Goal: Task Accomplishment & Management: Use online tool/utility

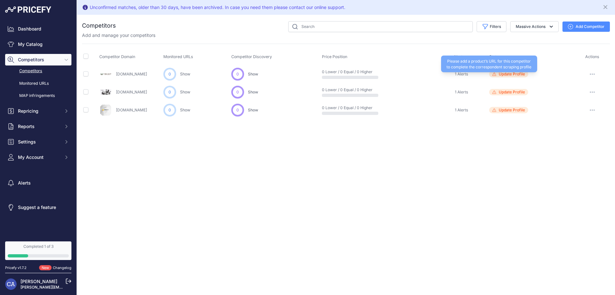
click at [512, 75] on span "Update Profile" at bounding box center [512, 73] width 26 height 5
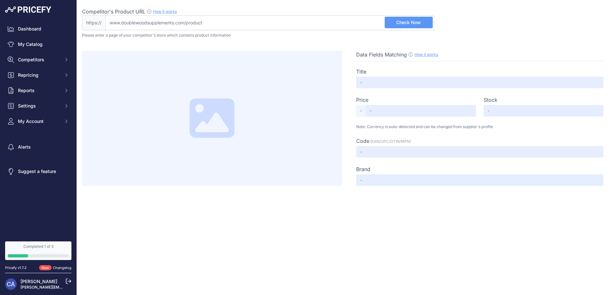
click at [159, 11] on link "How it works" at bounding box center [165, 11] width 24 height 5
